Goal: Transaction & Acquisition: Purchase product/service

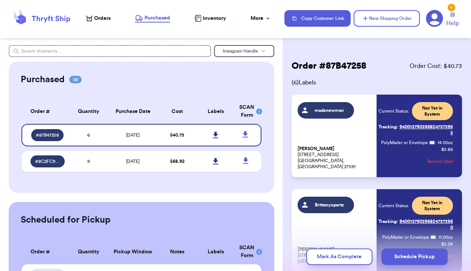
click at [98, 20] on span "Orders" at bounding box center [102, 19] width 17 height 8
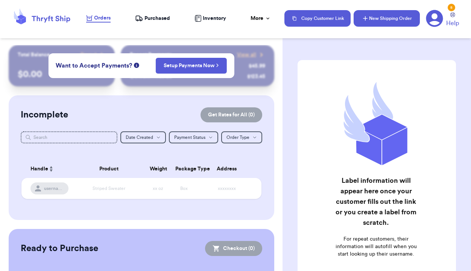
click at [396, 18] on button "New Shipping Order" at bounding box center [386, 18] width 66 height 17
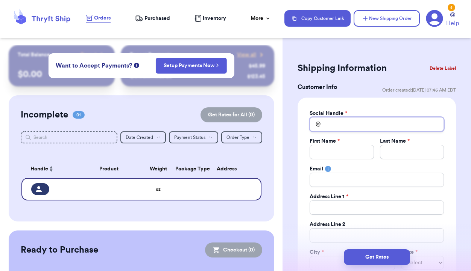
click at [362, 126] on input "Total Amount Paid" at bounding box center [376, 124] width 134 height 14
type input "t"
type input "th"
type input "the"
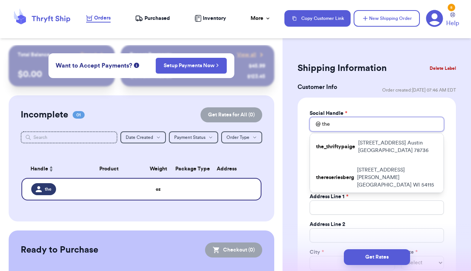
type input "thet"
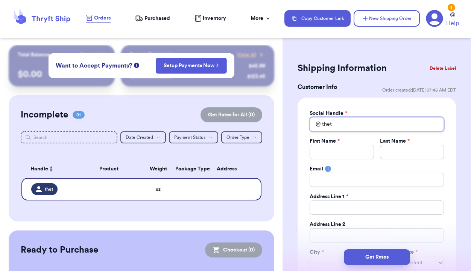
type input "theti"
type input "thetie"
type input "theti"
type input "thet"
type input "the"
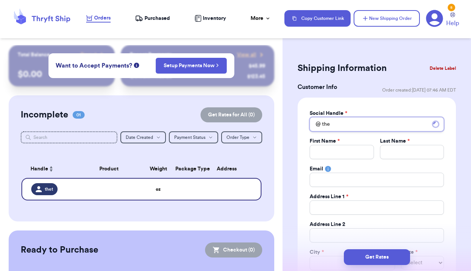
type input "th"
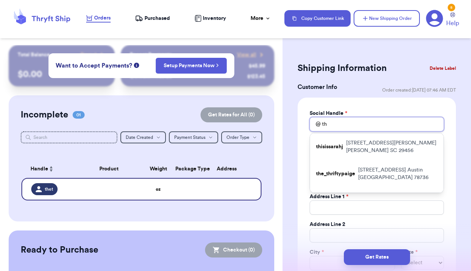
type input "t"
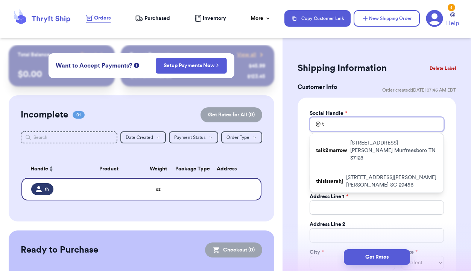
type input "t_"
type input "t"
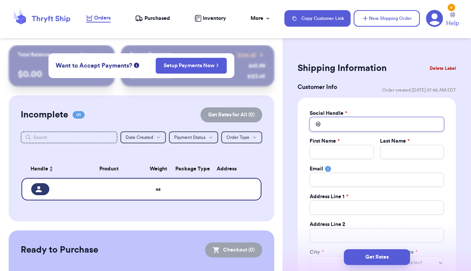
type input "_"
type input "_t"
type input "_th"
type input "_the"
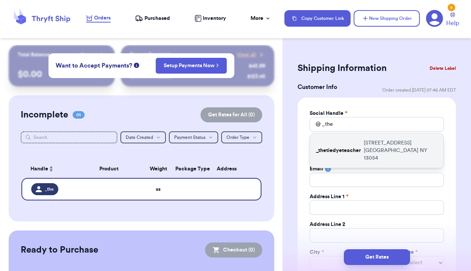
click at [352, 149] on p "_thetiedyeteacher" at bounding box center [338, 151] width 45 height 8
type input "_thetiedyeteacher"
type input "[PERSON_NAME]"
type input "[STREET_ADDRESS]"
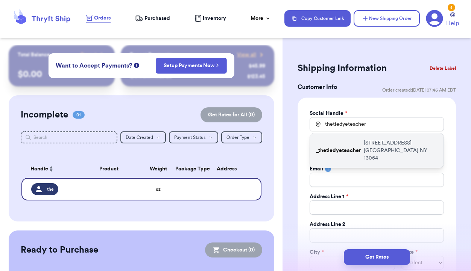
type input "[GEOGRAPHIC_DATA]"
select select "NY"
type input "13054"
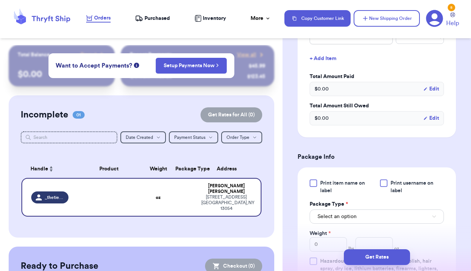
scroll to position [353, 0]
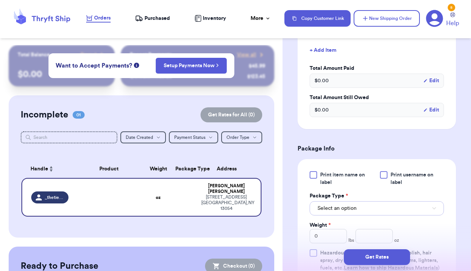
click at [370, 212] on button "Select an option" at bounding box center [376, 209] width 134 height 14
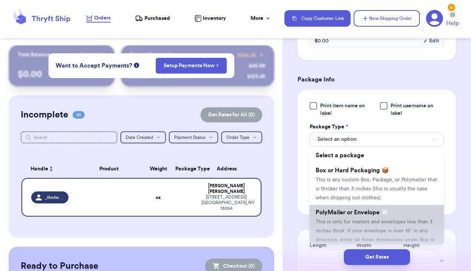
click at [369, 216] on span "PolyMailer or Envelope ✉️" at bounding box center [351, 213] width 73 height 6
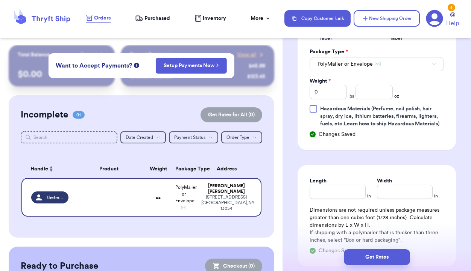
scroll to position [506, 0]
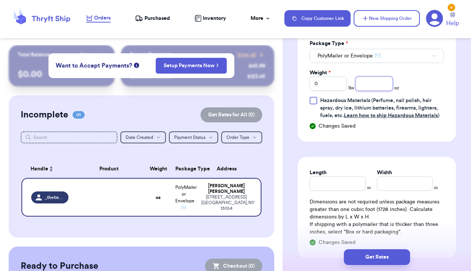
click at [384, 85] on input "number" at bounding box center [373, 84] width 37 height 14
type input "14"
click at [342, 187] on input "Length" at bounding box center [337, 184] width 56 height 14
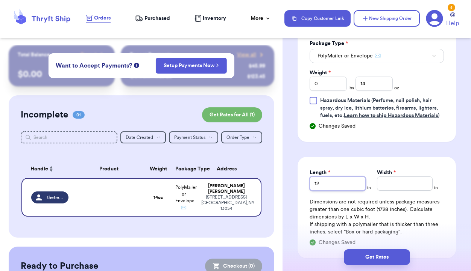
type input "12"
click at [405, 182] on input "Width *" at bounding box center [405, 184] width 56 height 14
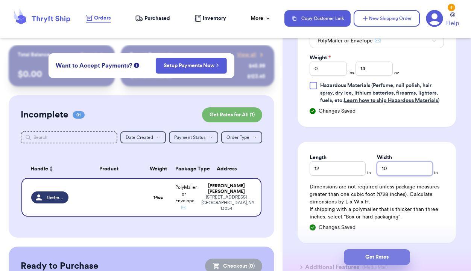
type input "10"
click at [384, 255] on button "Get Rates" at bounding box center [377, 258] width 66 height 16
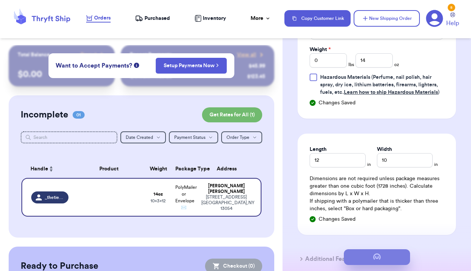
scroll to position [0, 0]
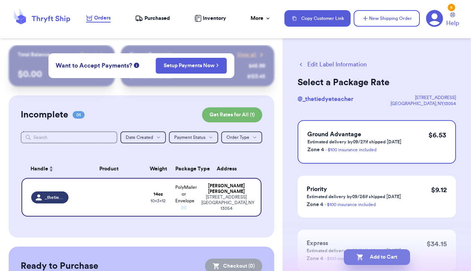
click at [379, 258] on button "Add to Cart" at bounding box center [377, 258] width 66 height 16
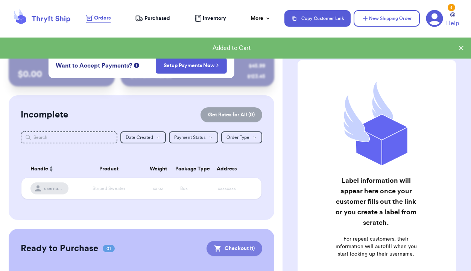
click at [234, 248] on button "Checkout ( 1 )" at bounding box center [234, 248] width 56 height 15
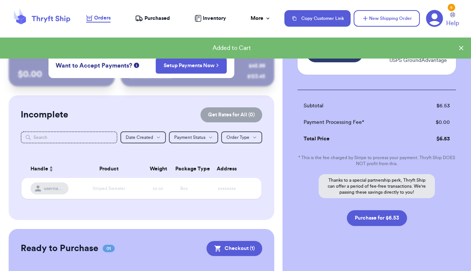
scroll to position [65, 0]
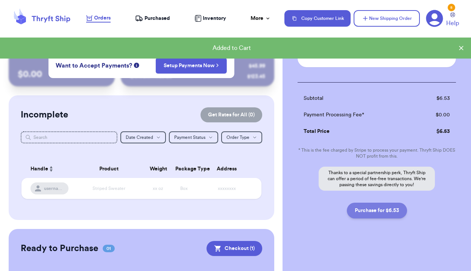
click at [363, 213] on button "Purchase for $6.53" at bounding box center [377, 211] width 60 height 16
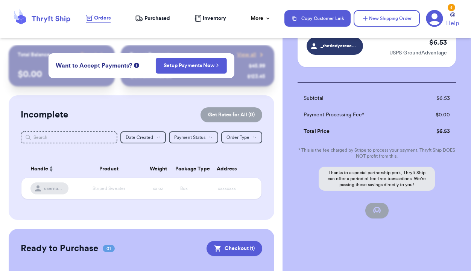
checkbox input "false"
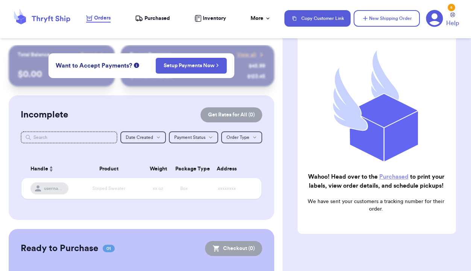
checkbox input "true"
click at [161, 19] on span "Purchased" at bounding box center [157, 19] width 26 height 8
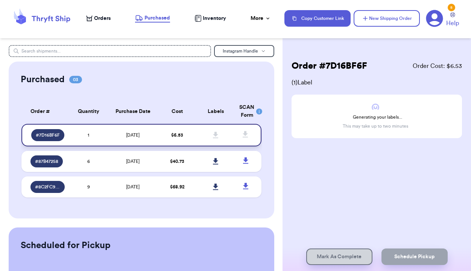
click at [149, 141] on td "[DATE]" at bounding box center [133, 135] width 50 height 23
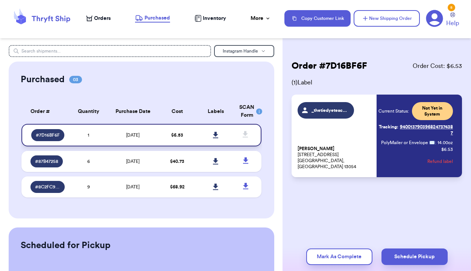
click at [215, 134] on icon at bounding box center [215, 135] width 5 height 6
